Goal: Check status: Check status

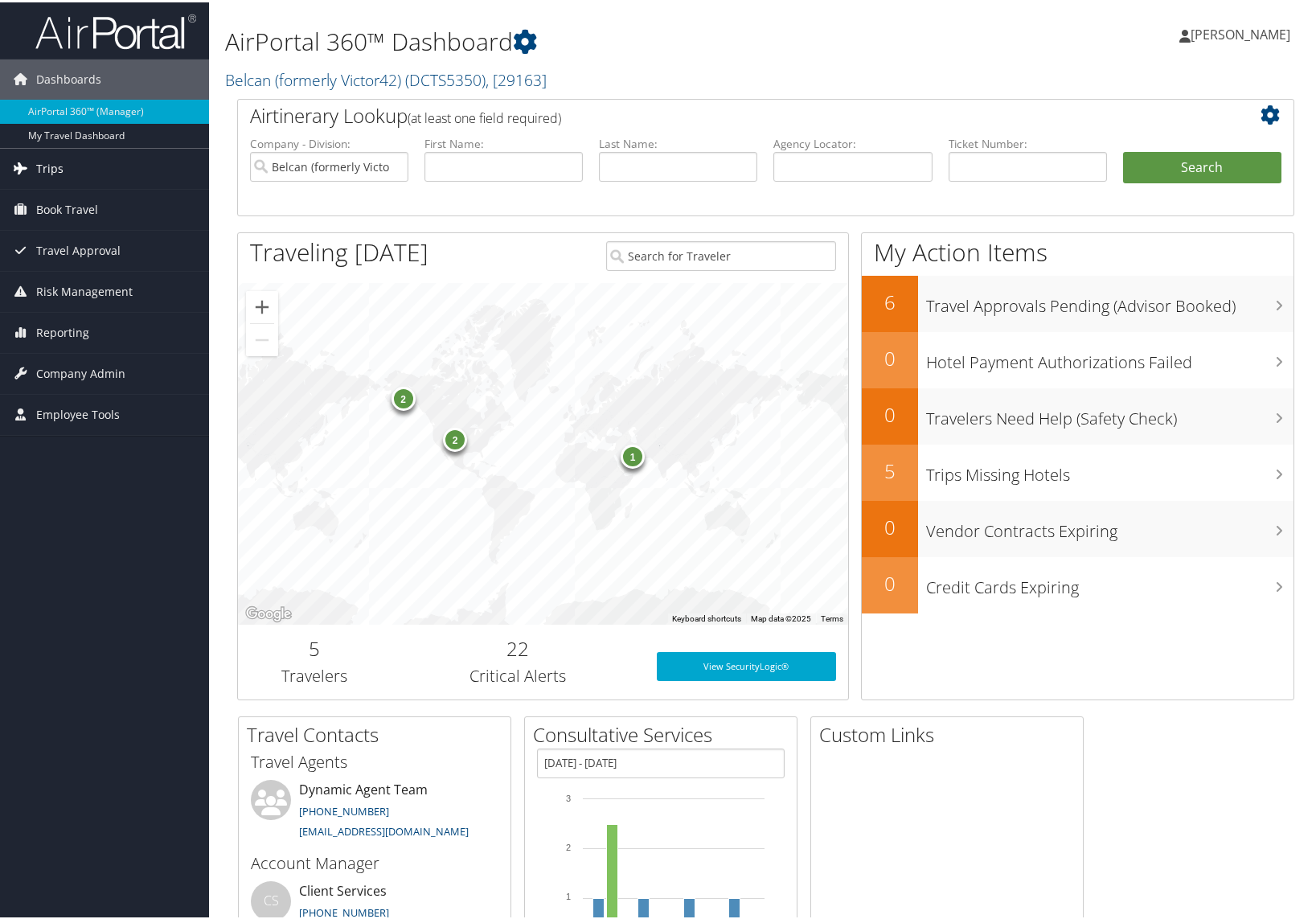
click at [44, 165] on span "Trips" at bounding box center [50, 166] width 28 height 41
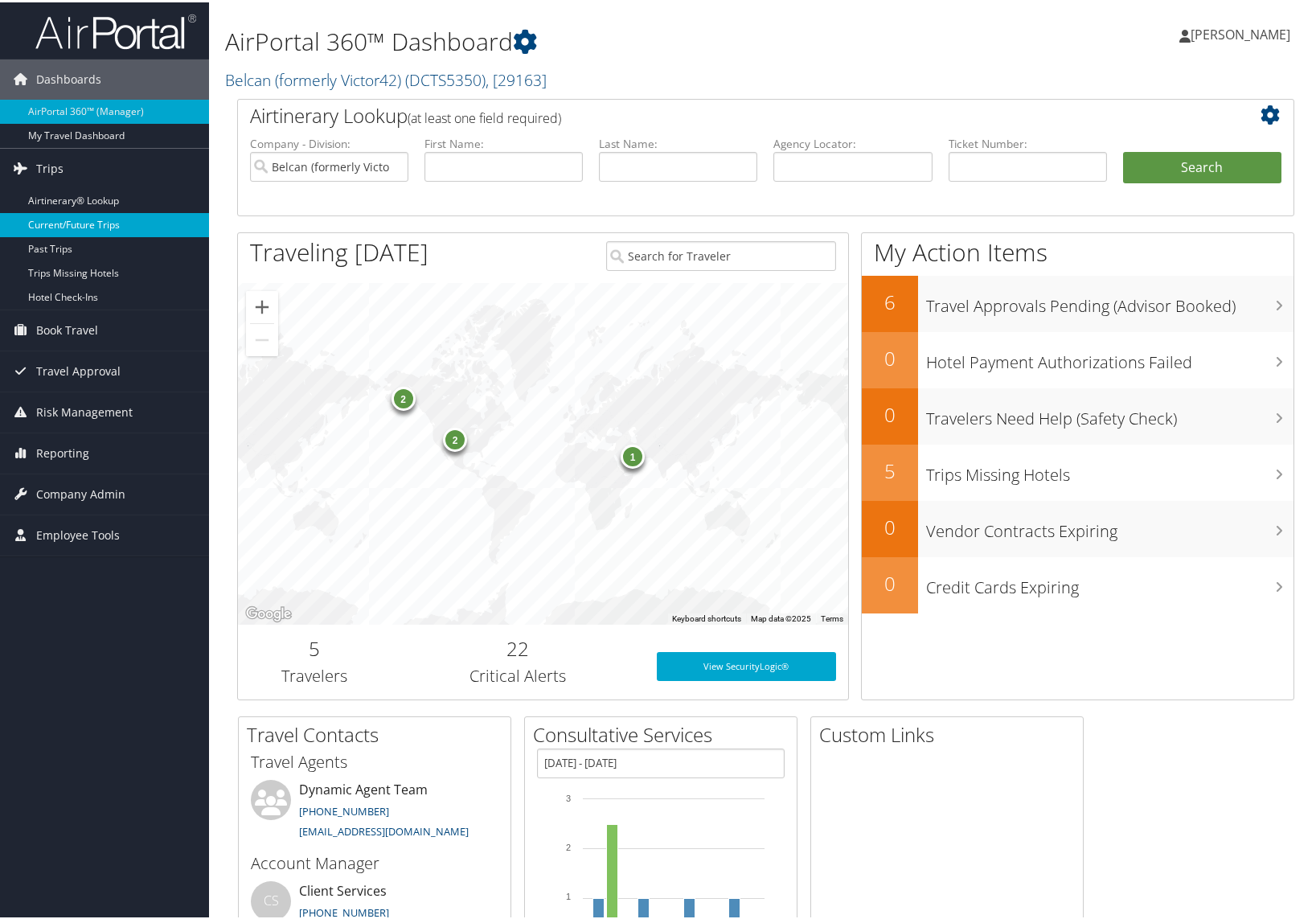
click at [76, 221] on link "Current/Future Trips" at bounding box center [105, 222] width 209 height 24
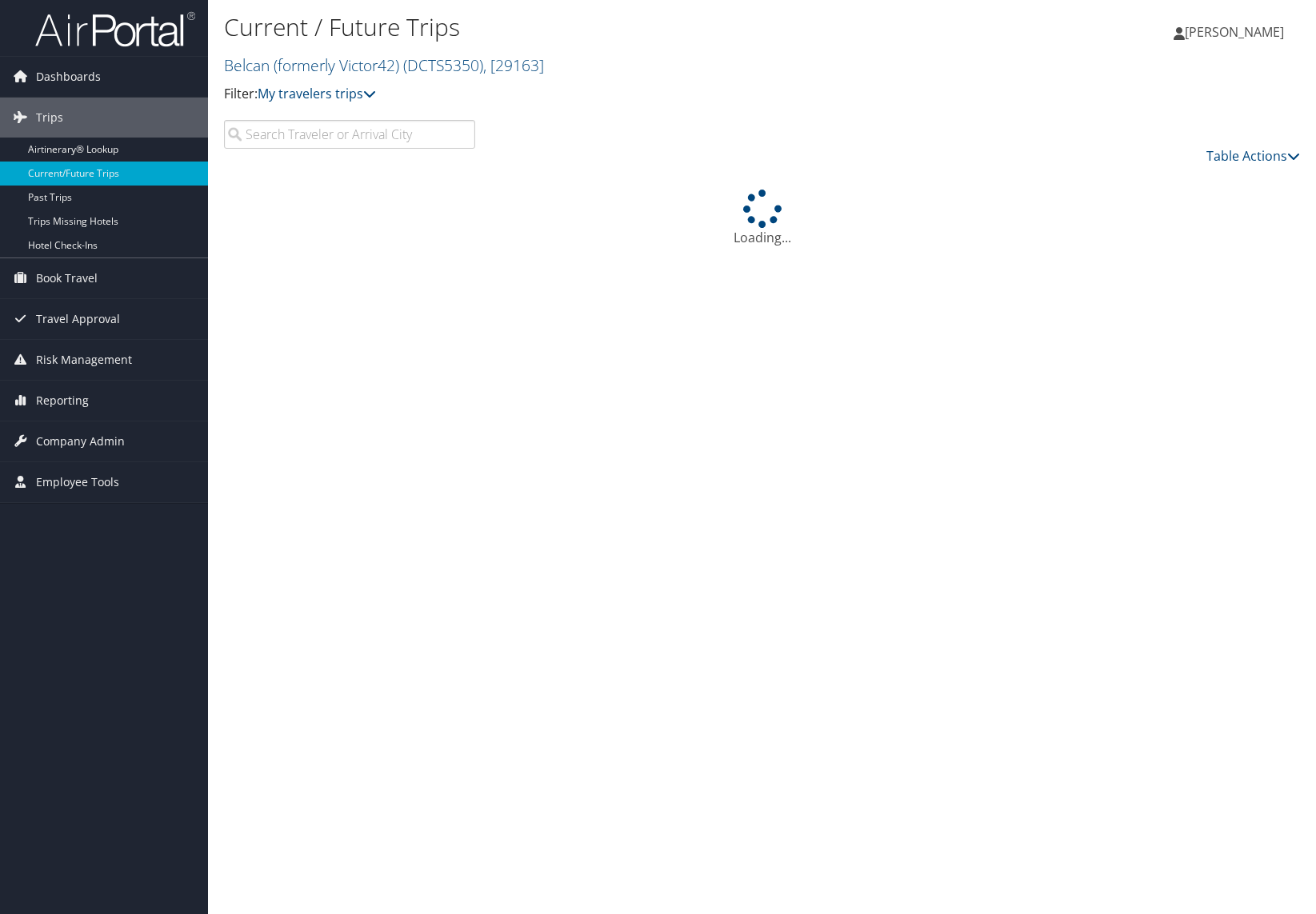
click at [291, 128] on input "search" at bounding box center [349, 135] width 251 height 29
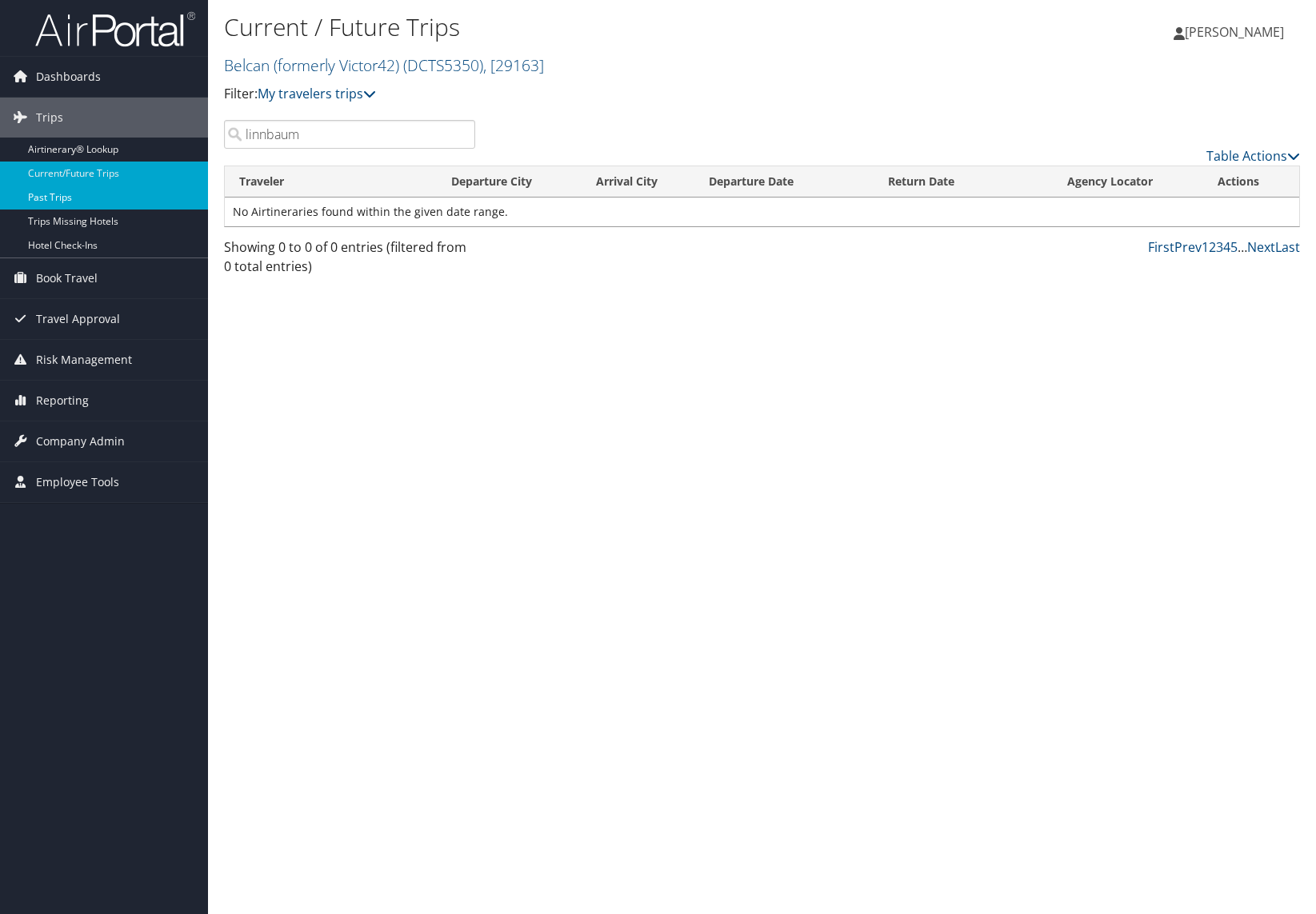
type input "linnbaum"
click at [58, 193] on link "Past Trips" at bounding box center [104, 198] width 208 height 24
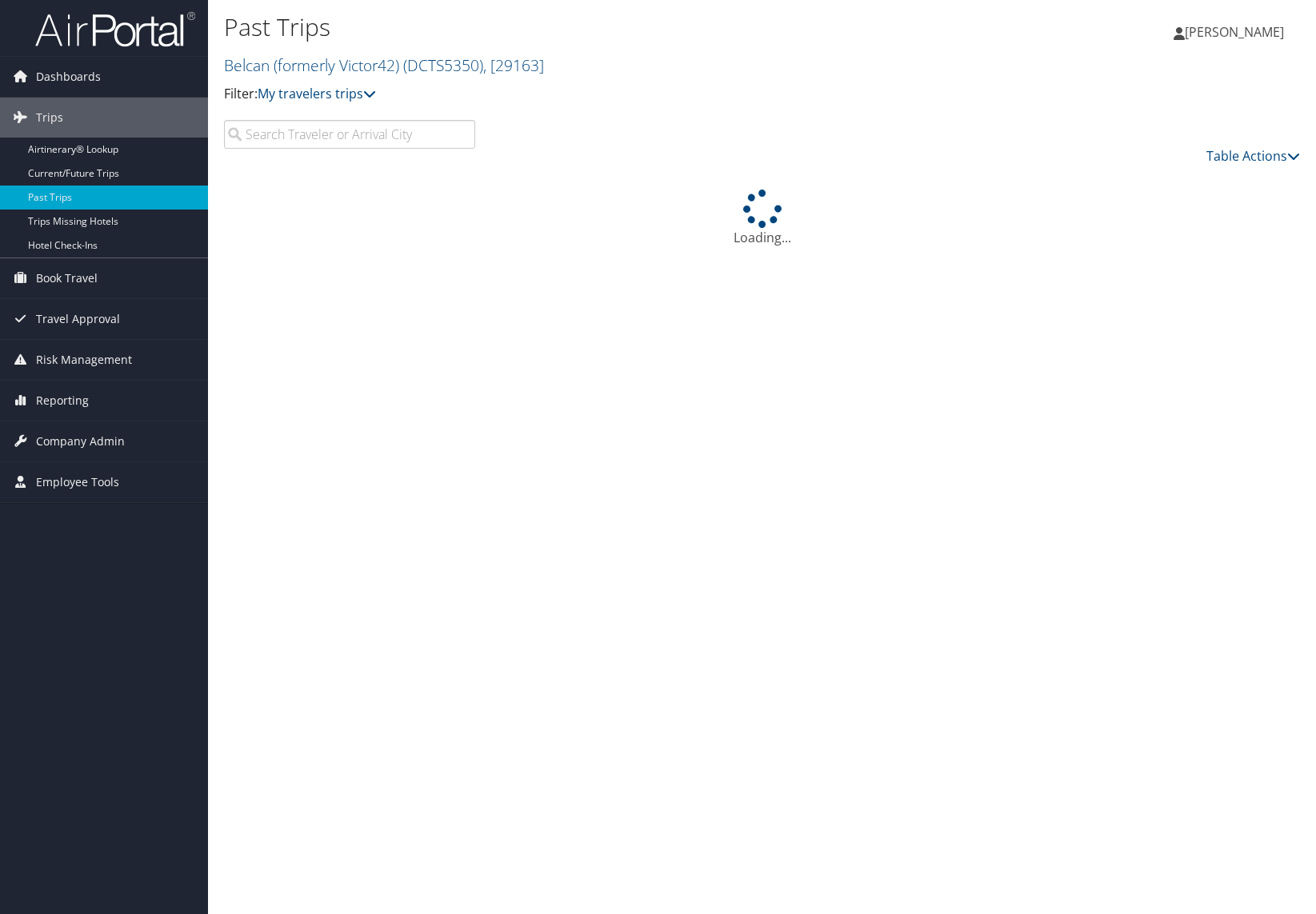
click at [347, 139] on input "search" at bounding box center [349, 135] width 251 height 29
type input "linnbaum"
